Goal: Task Accomplishment & Management: Manage account settings

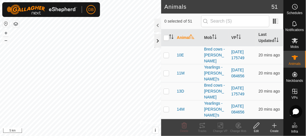
click at [157, 41] on div at bounding box center [157, 41] width 7 height 14
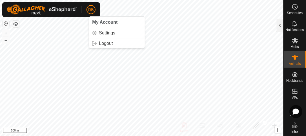
click at [90, 10] on span "DB" at bounding box center [90, 10] width 5 height 6
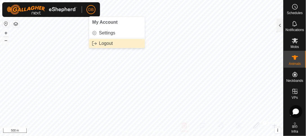
click at [105, 44] on span "Logout" at bounding box center [106, 43] width 14 height 5
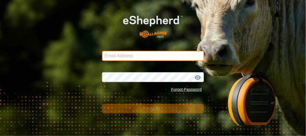
type input "[EMAIL_ADDRESS][DOMAIN_NAME]"
